Goal: Information Seeking & Learning: Learn about a topic

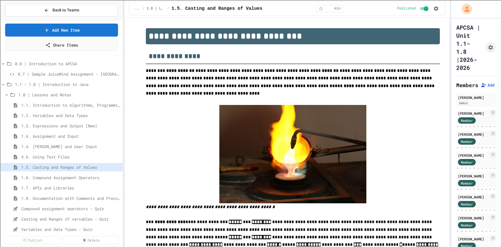
select select "***"
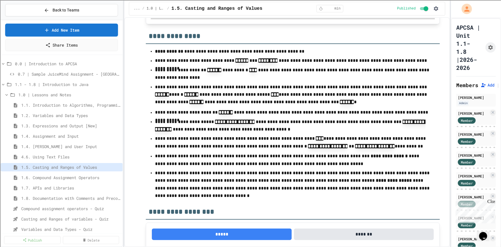
scroll to position [3274, 0]
